Goal: Task Accomplishment & Management: Manage account settings

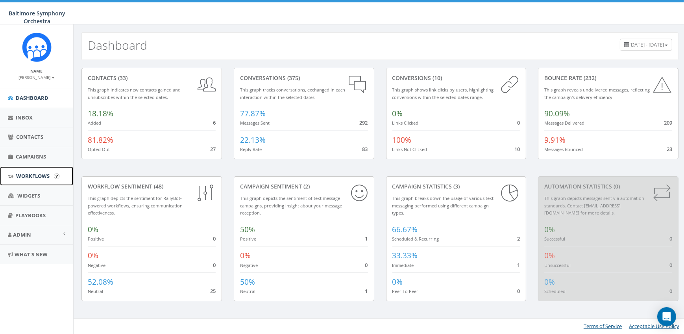
click at [23, 180] on link "Workflows" at bounding box center [36, 175] width 73 height 19
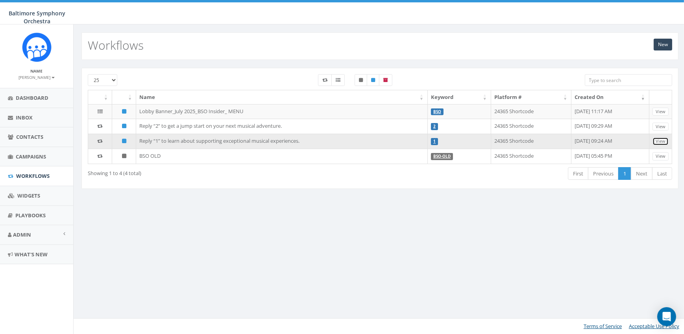
click at [663, 139] on link "View" at bounding box center [661, 141] width 16 height 8
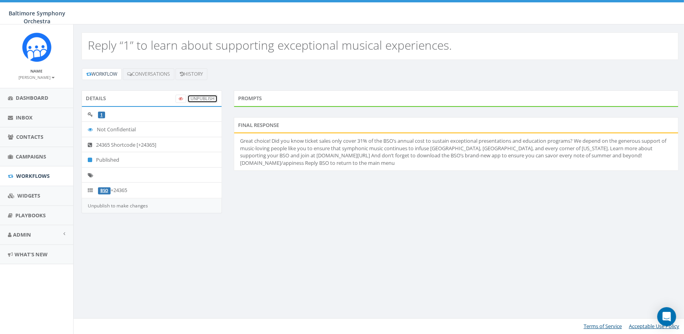
click at [199, 97] on link "UnPublish" at bounding box center [202, 99] width 30 height 8
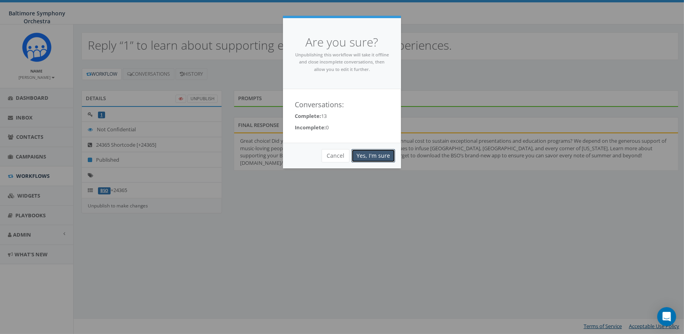
click at [367, 153] on link "Yes, I'm sure" at bounding box center [374, 155] width 44 height 13
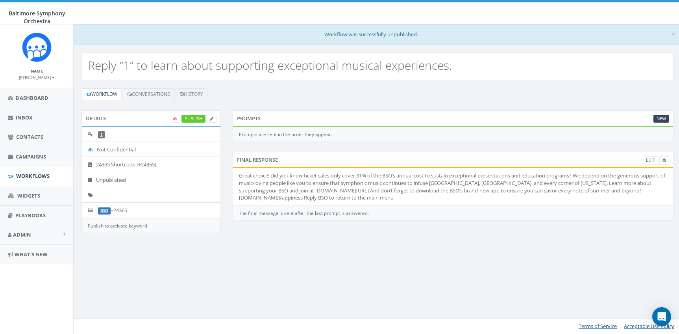
click at [371, 154] on div "Final Response Edit" at bounding box center [453, 160] width 441 height 16
click at [654, 159] on link "Edit" at bounding box center [655, 160] width 15 height 8
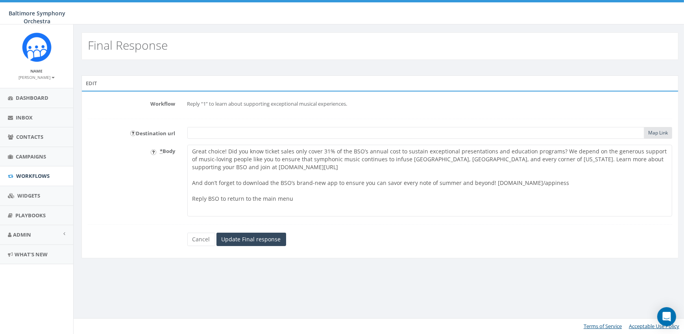
drag, startPoint x: 435, startPoint y: 181, endPoint x: 485, endPoint y: 180, distance: 50.4
click at [485, 180] on textarea "Great choice! Did you know ticket sales only cover 31% of the BSO’s annual cost…" at bounding box center [430, 181] width 486 height 72
type textarea "Great choice! Did you know ticket sales only cover 31% of the BSO’s annual cost…"
click at [265, 237] on input "Update Final response" at bounding box center [252, 238] width 70 height 13
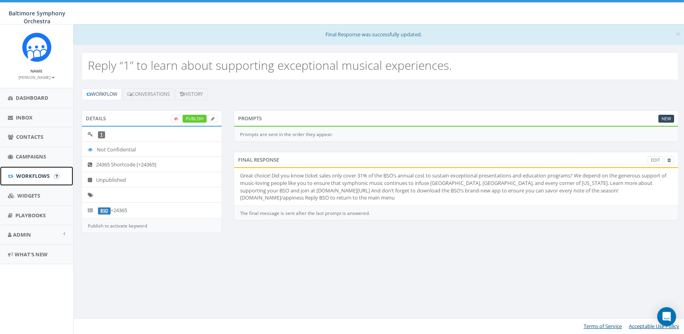
click at [33, 173] on span "Workflows" at bounding box center [32, 175] width 33 height 7
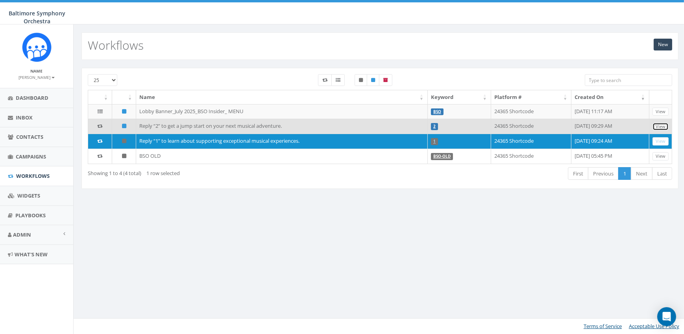
click at [662, 126] on link "View" at bounding box center [661, 126] width 16 height 8
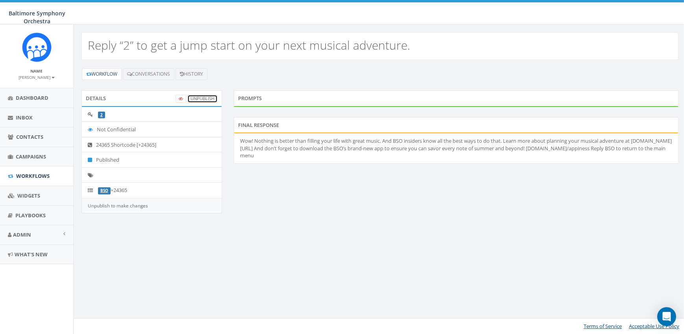
click at [202, 95] on link "UnPublish" at bounding box center [202, 99] width 30 height 8
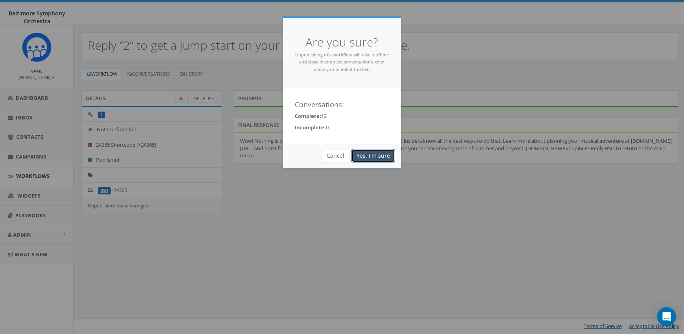
click at [378, 154] on link "Yes, I'm sure" at bounding box center [374, 155] width 44 height 13
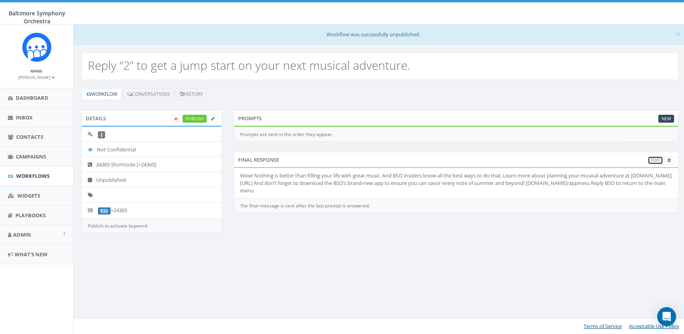
click at [655, 157] on link "Edit" at bounding box center [655, 160] width 15 height 8
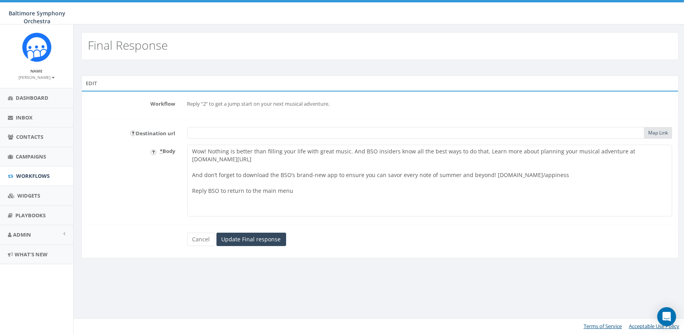
drag, startPoint x: 434, startPoint y: 173, endPoint x: 486, endPoint y: 171, distance: 52.4
click at [486, 171] on textarea "Wow! Nothing is better than filling your life with great music. And BSO insider…" at bounding box center [430, 181] width 486 height 72
drag, startPoint x: 481, startPoint y: 151, endPoint x: 527, endPoint y: 149, distance: 46.1
click at [527, 149] on textarea "Wow! Nothing is better than filling your life with great music. And BSO insider…" at bounding box center [430, 181] width 486 height 72
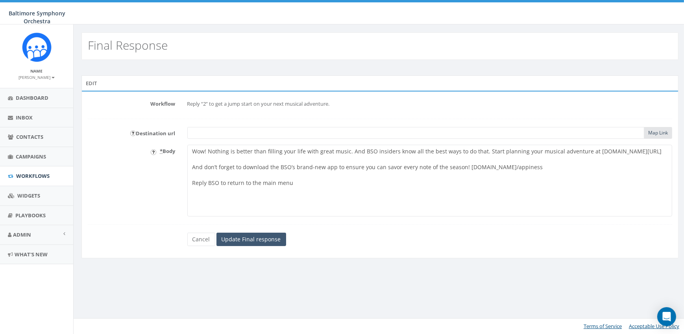
type textarea "Wow! Nothing is better than filling your life with great music. And BSO insider…"
click at [259, 237] on input "Update Final response" at bounding box center [252, 238] width 70 height 13
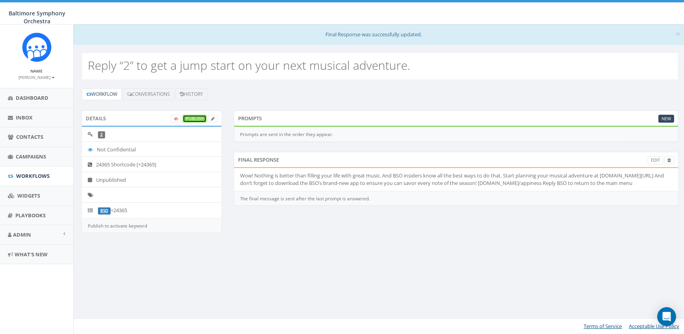
click at [191, 116] on link "Publish" at bounding box center [195, 119] width 24 height 8
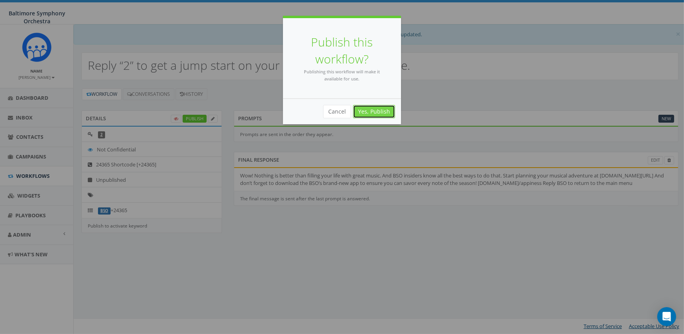
click at [382, 110] on link "Yes, Publish" at bounding box center [374, 111] width 42 height 13
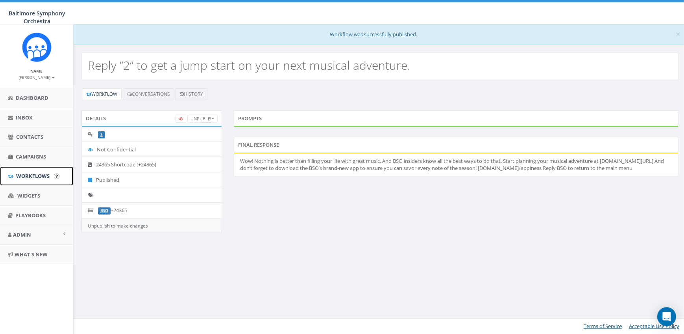
click at [34, 173] on span "Workflows" at bounding box center [32, 175] width 33 height 7
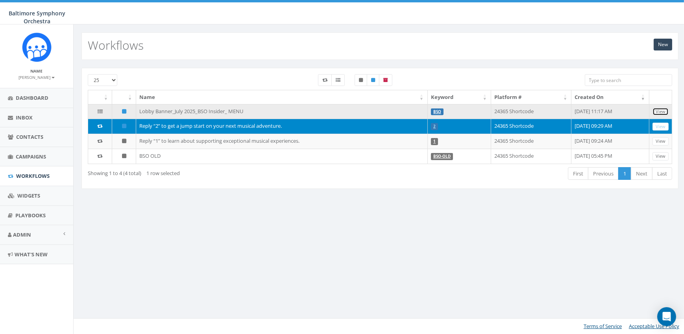
click at [665, 109] on link "View" at bounding box center [661, 112] width 16 height 8
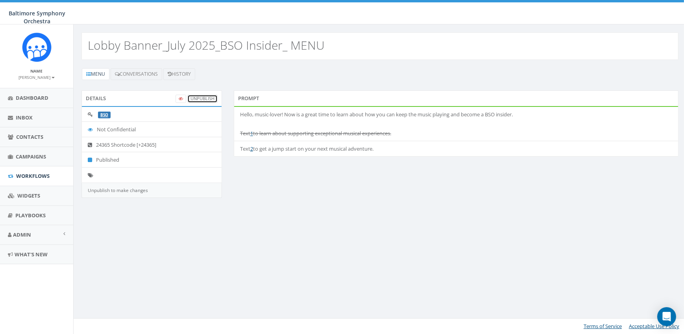
click at [203, 98] on link "UnPublish" at bounding box center [202, 99] width 30 height 8
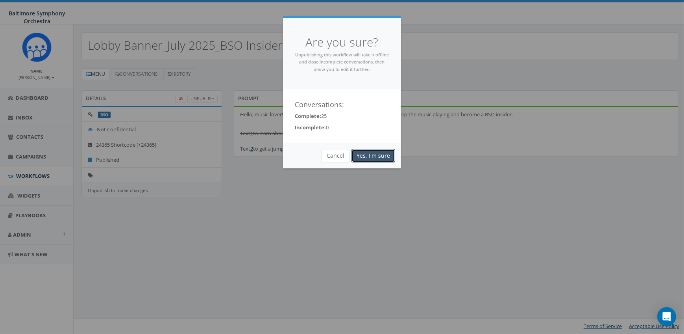
click at [375, 159] on link "Yes, I'm sure" at bounding box center [374, 155] width 44 height 13
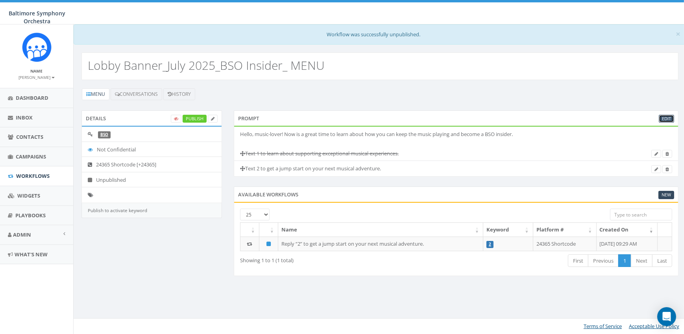
click at [668, 119] on link "Edit" at bounding box center [666, 119] width 15 height 8
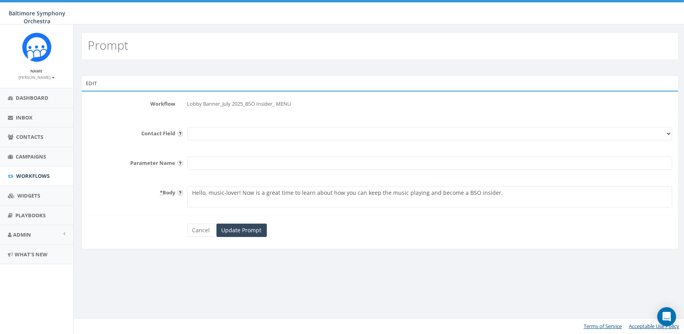
drag, startPoint x: 439, startPoint y: 189, endPoint x: 189, endPoint y: 188, distance: 249.7
click at [189, 188] on textarea "Hello, music-lover! Now is a great time to learn about how you can keep the mus…" at bounding box center [430, 196] width 486 height 21
type textarea "Hello and welcome to the Baltimore Symphony Orchestra 2025 Gala! To make a gift…"
click at [249, 228] on input "Update Prompt" at bounding box center [242, 229] width 50 height 13
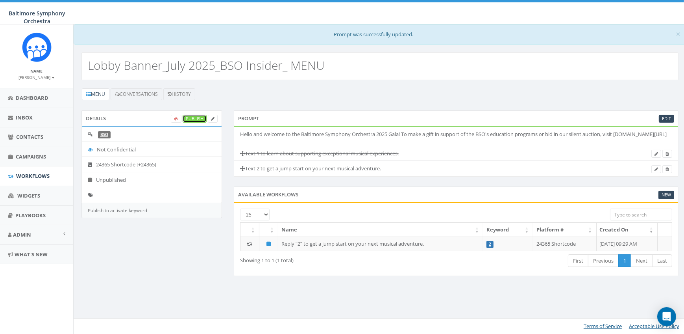
click at [189, 115] on link "Publish" at bounding box center [195, 119] width 24 height 8
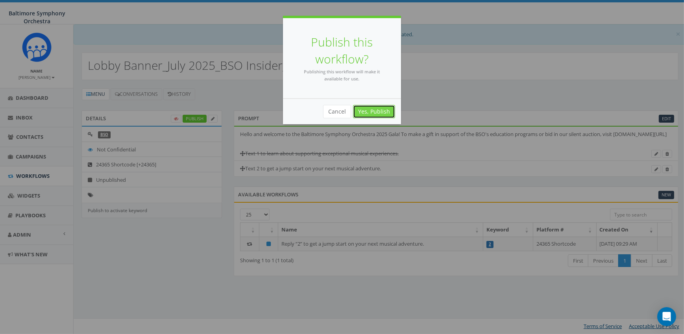
click at [378, 110] on link "Yes, Publish" at bounding box center [374, 111] width 42 height 13
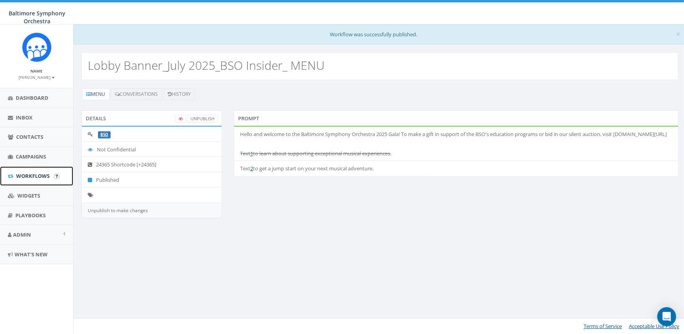
click at [23, 173] on span "Workflows" at bounding box center [32, 175] width 33 height 7
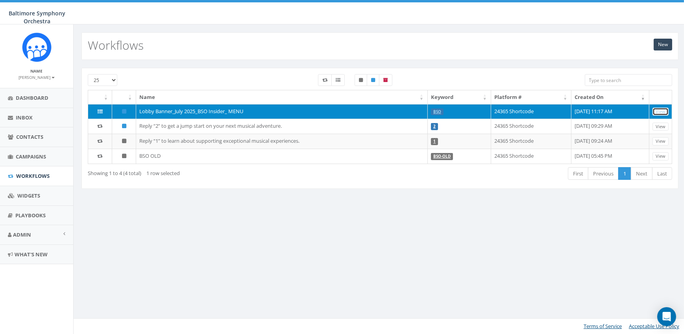
click at [662, 110] on link "View" at bounding box center [661, 112] width 16 height 8
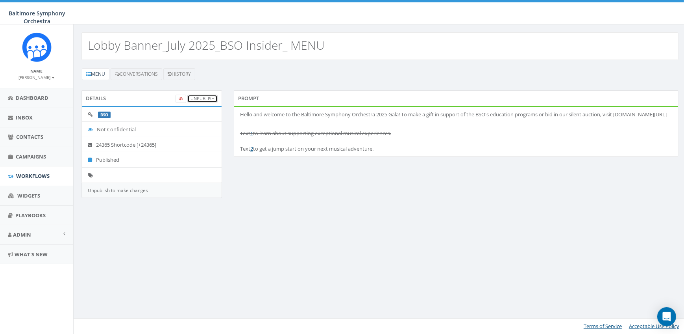
click at [202, 98] on link "UnPublish" at bounding box center [202, 99] width 30 height 8
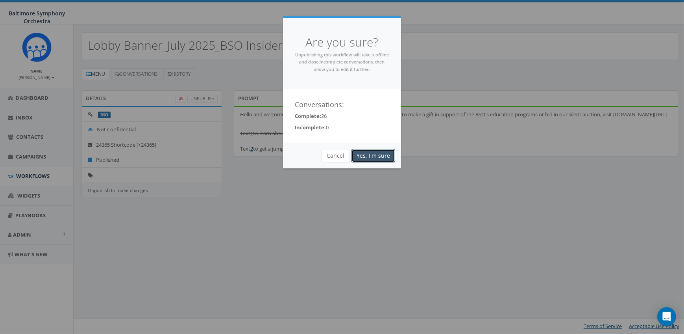
click at [370, 153] on link "Yes, I'm sure" at bounding box center [374, 155] width 44 height 13
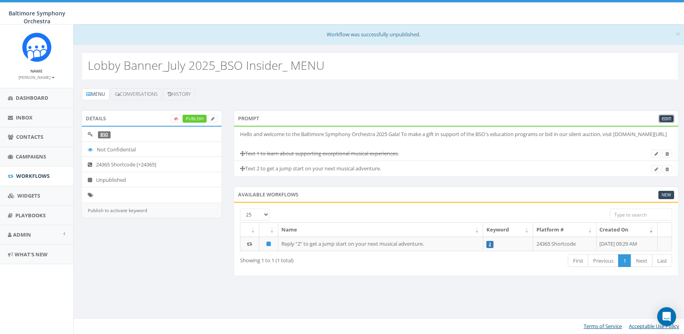
click at [668, 116] on link "Edit" at bounding box center [666, 119] width 15 height 8
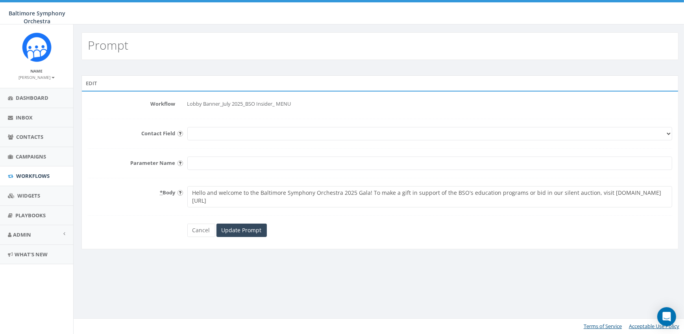
drag, startPoint x: 521, startPoint y: 192, endPoint x: 588, endPoint y: 189, distance: 67.4
click at [588, 189] on textarea "Hello and welcome to the Baltimore Symphony Orchestra 2025 Gala! To make a gift…" at bounding box center [430, 196] width 486 height 21
drag, startPoint x: 582, startPoint y: 193, endPoint x: 534, endPoint y: 194, distance: 47.7
click at [534, 194] on textarea "Hello and welcome to the Baltimore Symphony Orchestra 2025 Gala! To make a gift…" at bounding box center [430, 196] width 486 height 21
drag, startPoint x: 588, startPoint y: 193, endPoint x: 535, endPoint y: 193, distance: 52.8
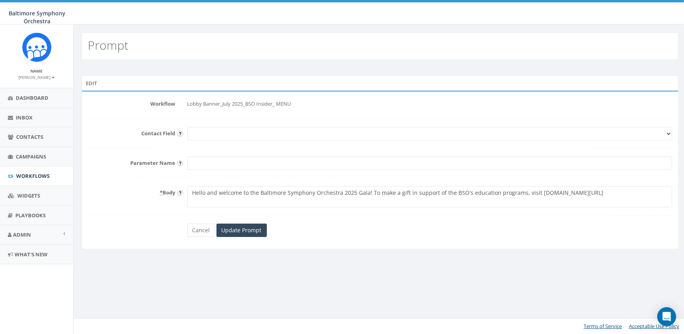
click at [535, 193] on textarea "Hello and welcome to the Baltimore Symphony Orchestra 2025 Gala! To make a gift…" at bounding box center [430, 196] width 486 height 21
paste textarea "my.bsomusic.org/donate/i/27"
type textarea "Hello and welcome to the Baltimore Symphony Orchestra 2025 Gala! To make a gift…"
